Goal: Find specific page/section: Find specific page/section

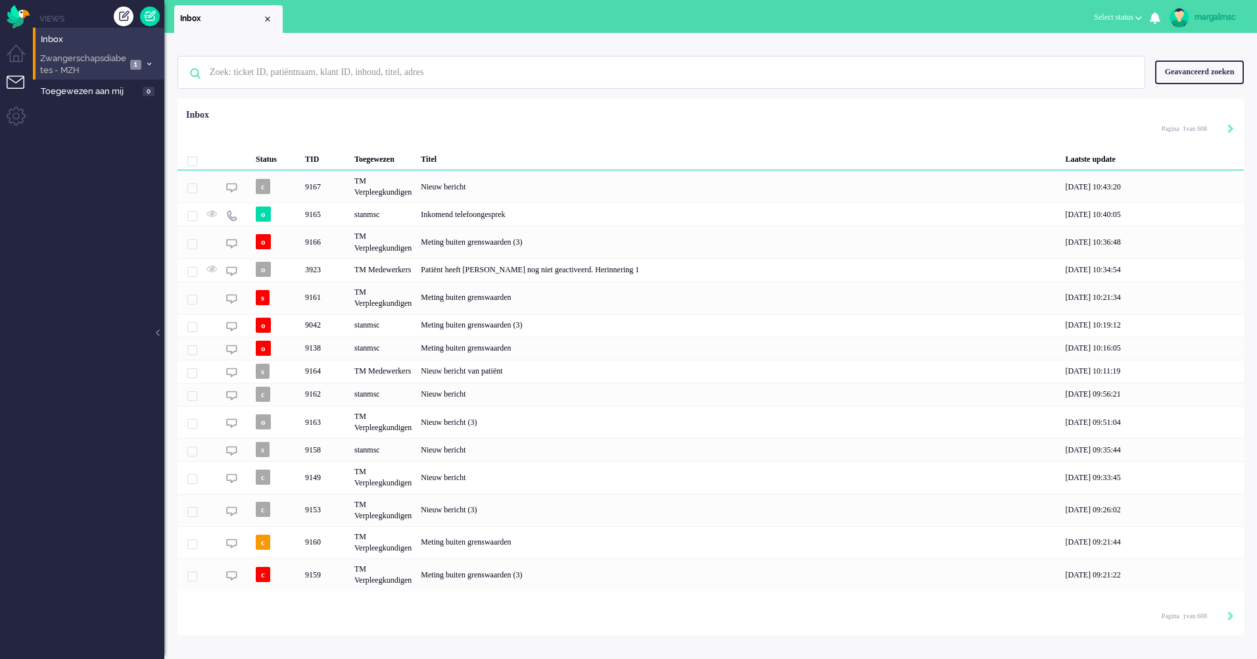
click at [113, 66] on span "Zwangerschapsdiabetes - MZH" at bounding box center [82, 65] width 88 height 24
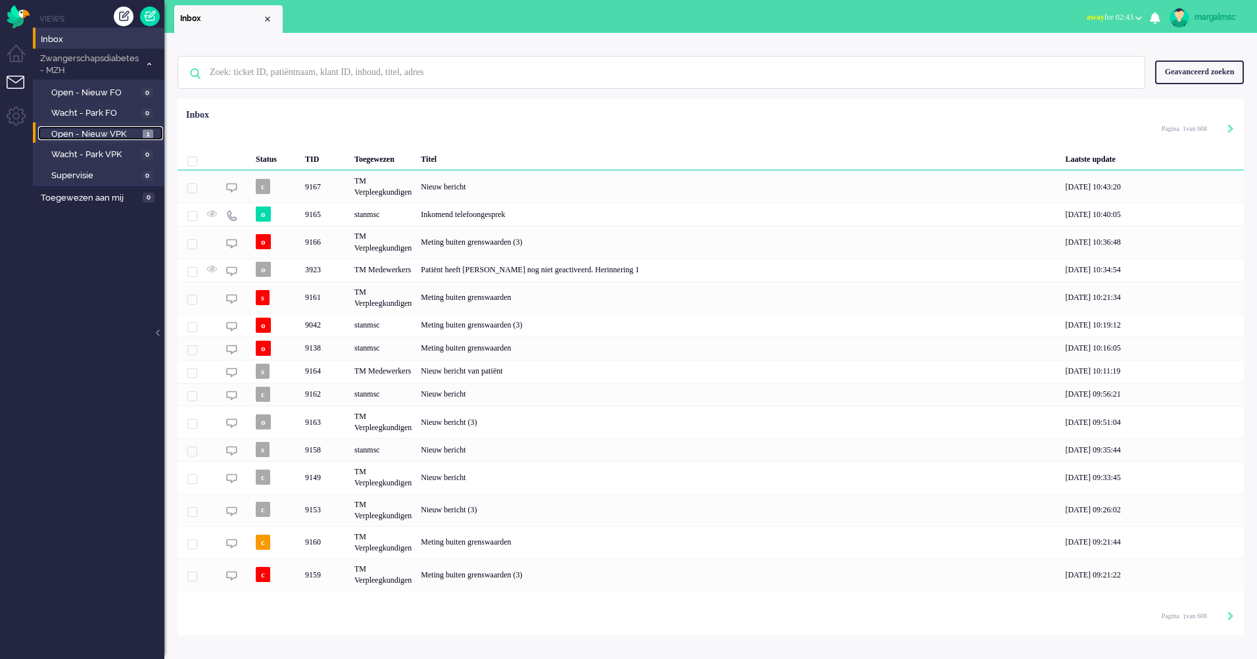
click at [95, 132] on span "Open - Nieuw VPK" at bounding box center [95, 134] width 88 height 12
